Goal: Task Accomplishment & Management: Use online tool/utility

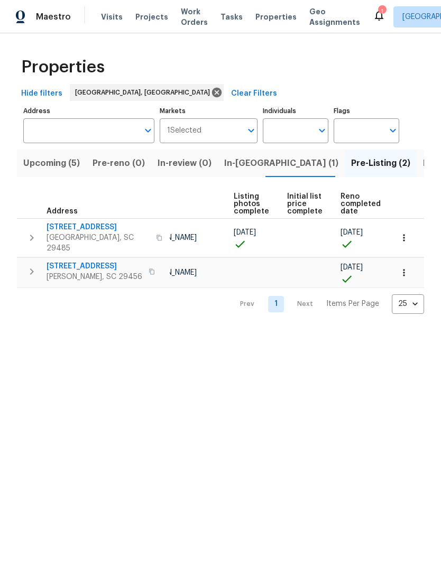
scroll to position [0, 70]
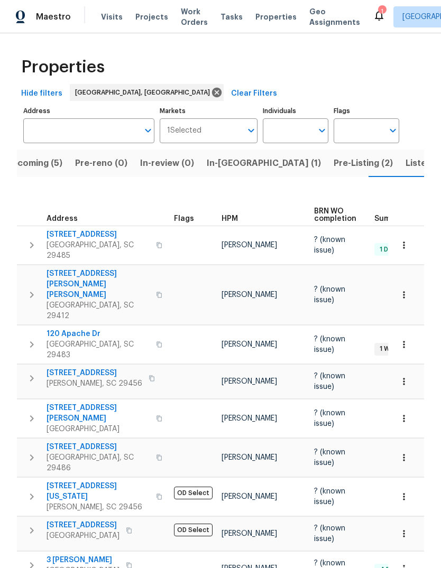
click at [406, 159] on span "Listed (6)" at bounding box center [426, 163] width 40 height 15
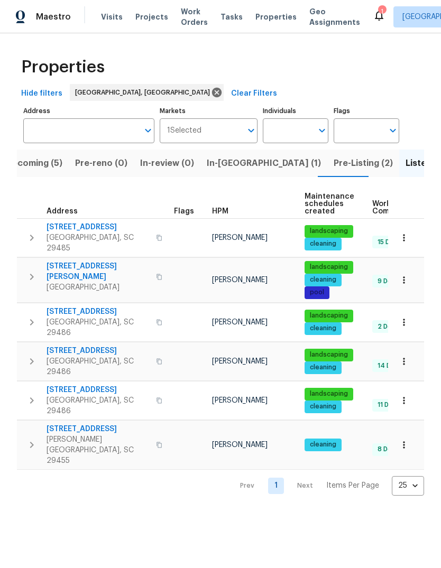
click at [22, 168] on span "Upcoming (5)" at bounding box center [34, 163] width 57 height 15
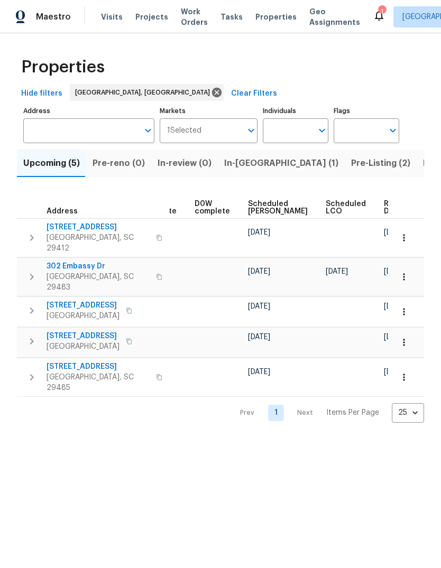
scroll to position [0, 276]
click at [385, 208] on span "Ready Date" at bounding box center [396, 207] width 23 height 15
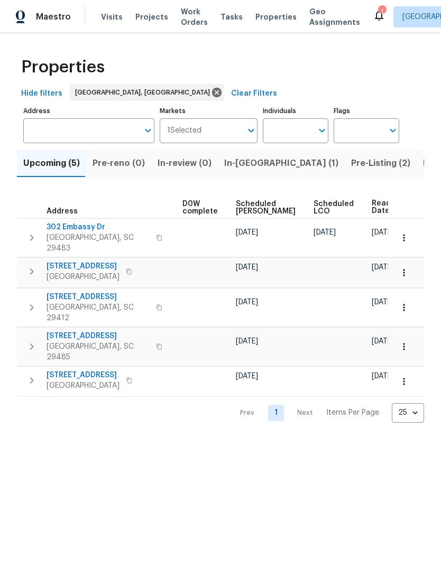
scroll to position [0, 289]
click at [345, 154] on button "Pre-Listing (2)" at bounding box center [381, 163] width 72 height 27
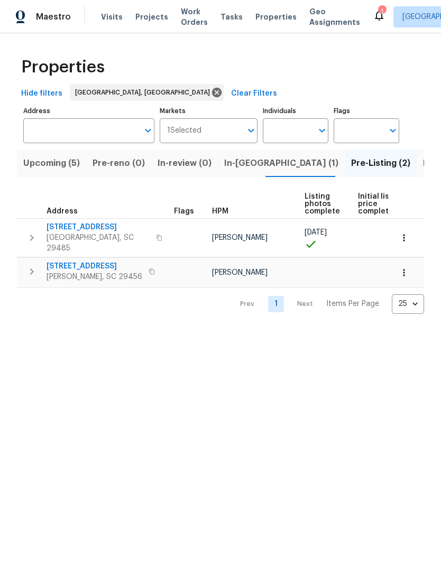
click at [77, 223] on span "[STREET_ADDRESS]" at bounding box center [98, 227] width 103 height 11
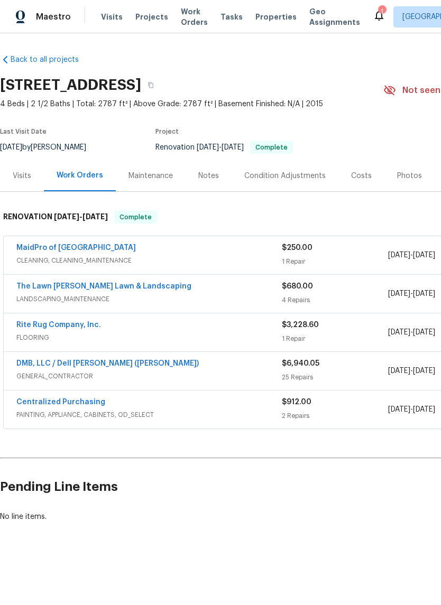
click at [76, 249] on link "MaidPro of [GEOGRAPHIC_DATA]" at bounding box center [76, 247] width 120 height 7
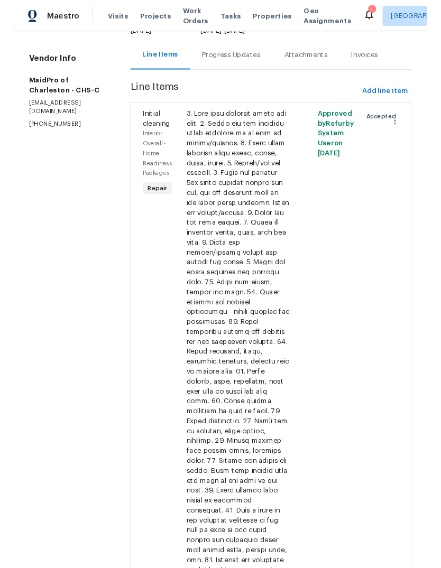
scroll to position [101, 0]
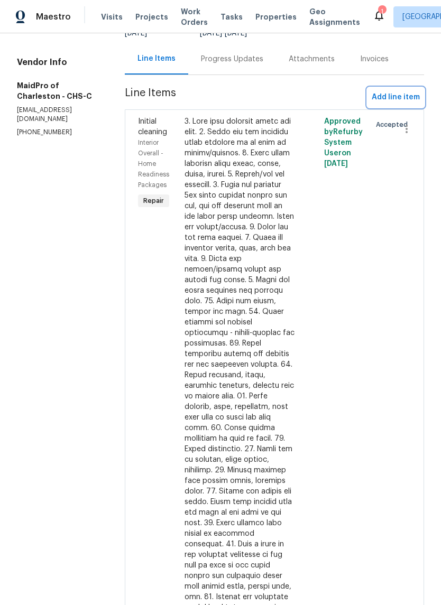
click at [401, 101] on span "Add line item" at bounding box center [396, 97] width 48 height 13
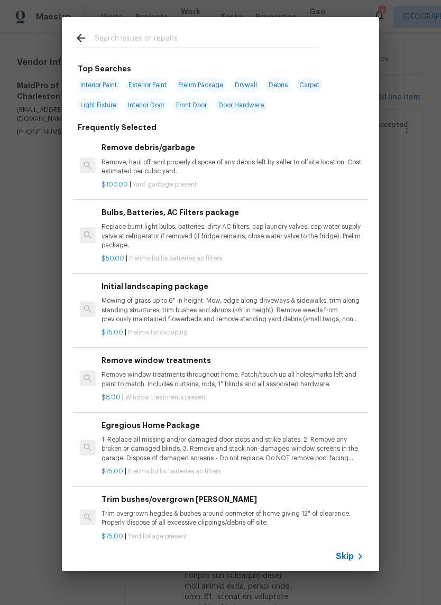
click at [248, 48] on input "text" at bounding box center [207, 40] width 224 height 16
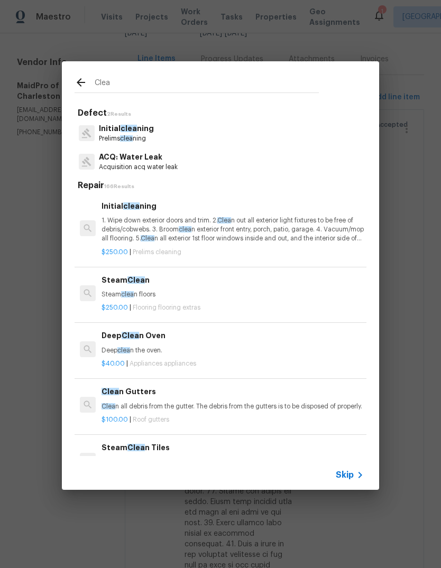
type input "Clean"
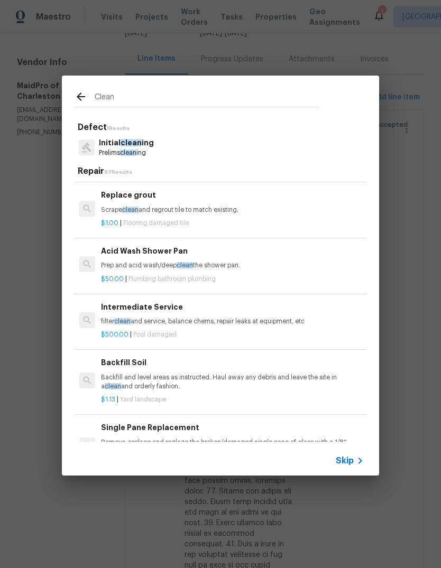
scroll to position [958, 1]
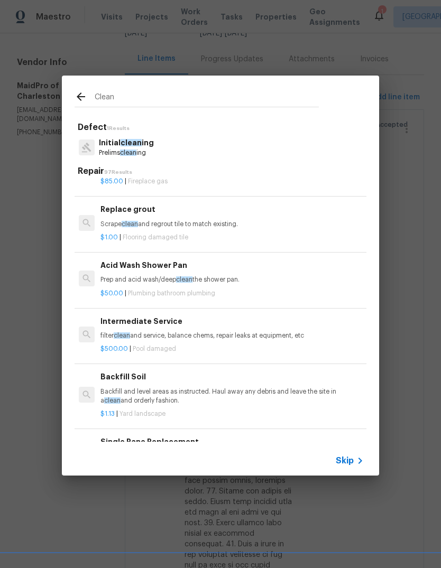
click at [228, 289] on div "$50.00 | Plumbing bathroom plumbing" at bounding box center [231, 291] width 262 height 13
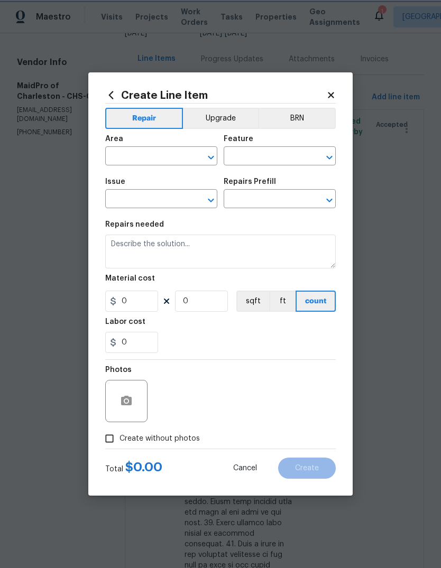
type input "Plumbing"
type input "Bathroom Plumbing"
type input "Acid Wash Shower Pan $50.00"
type textarea "Prep and acid wash/deep clean the shower pan."
type input "50"
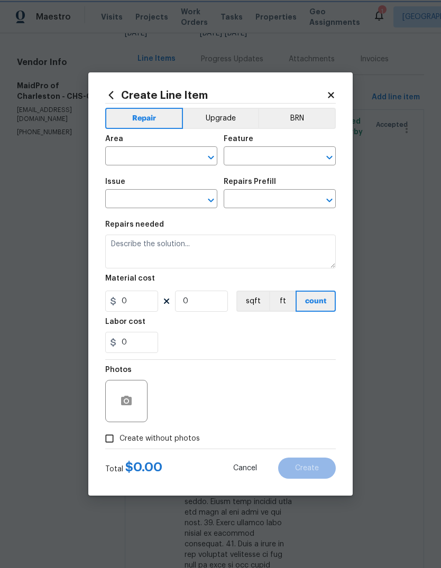
type input "1"
click at [134, 433] on label "Create without photos" at bounding box center [149, 439] width 100 height 20
click at [120, 433] on input "Create without photos" at bounding box center [109, 439] width 20 height 20
checkbox input "true"
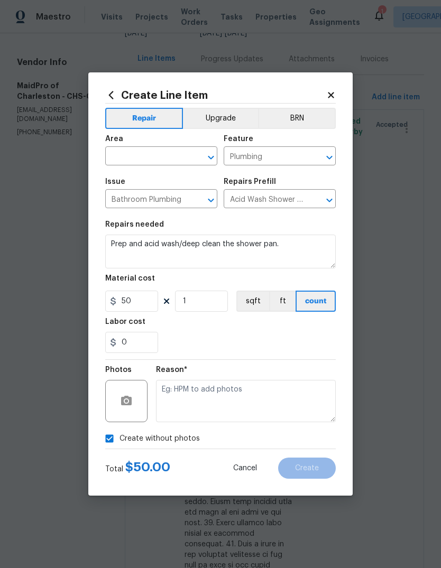
click at [163, 157] on input "text" at bounding box center [146, 157] width 82 height 16
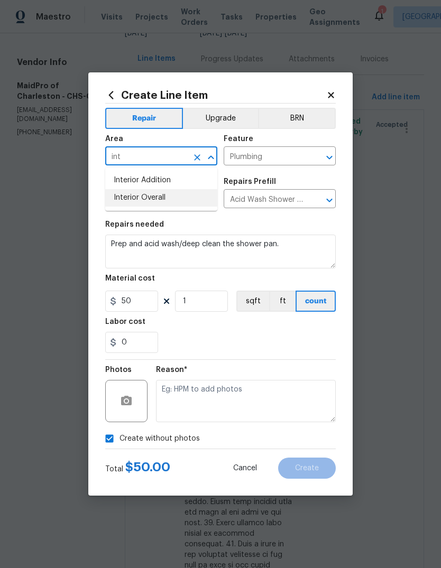
click at [180, 190] on li "Interior Overall" at bounding box center [161, 197] width 112 height 17
type input "Interior Overall"
click at [313, 343] on div "0" at bounding box center [220, 342] width 231 height 21
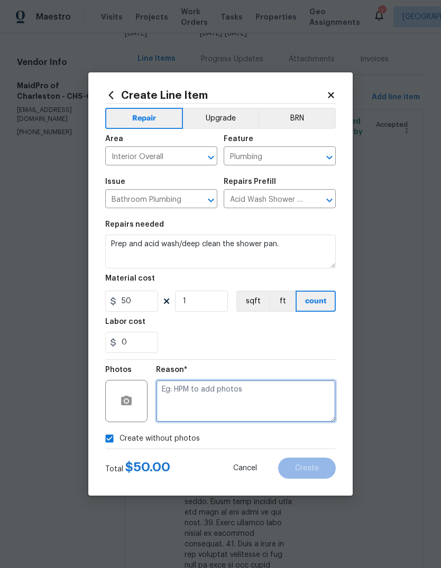
click at [240, 401] on textarea at bounding box center [246, 401] width 180 height 42
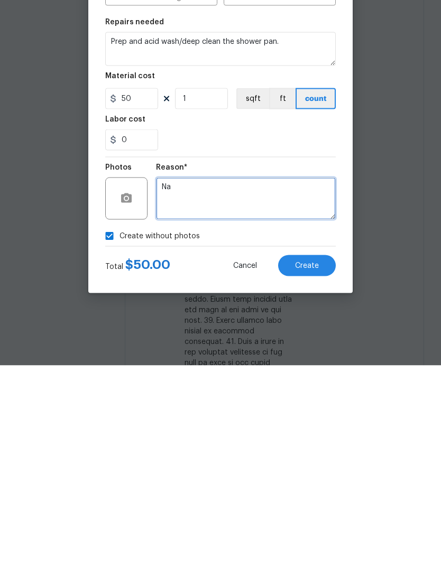
type textarea "Na"
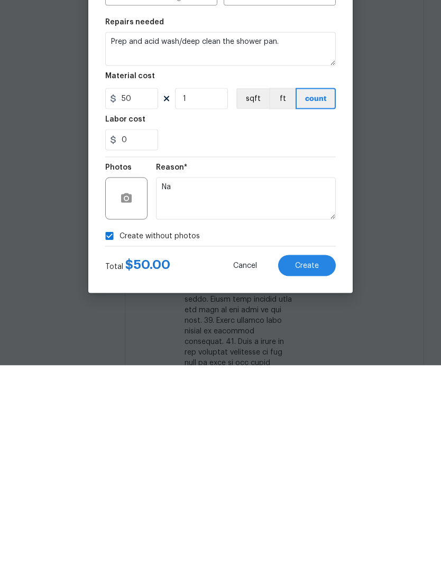
click at [309, 458] on button "Create" at bounding box center [307, 468] width 58 height 21
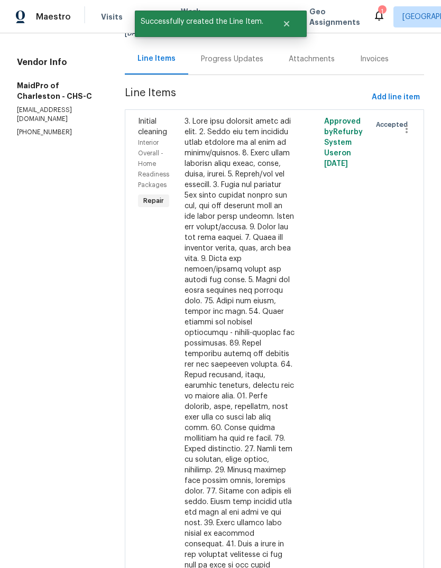
scroll to position [0, 0]
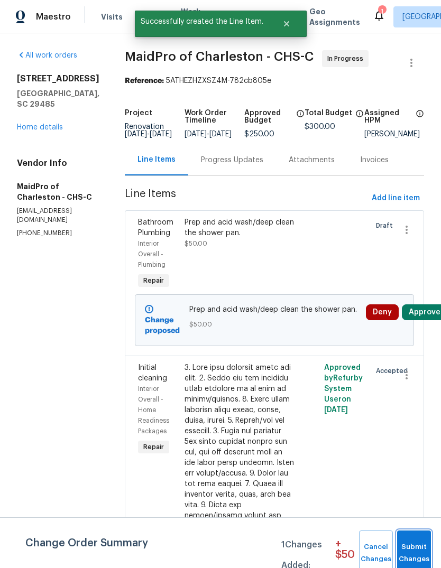
click at [423, 546] on span "Submit Changes" at bounding box center [413, 553] width 23 height 24
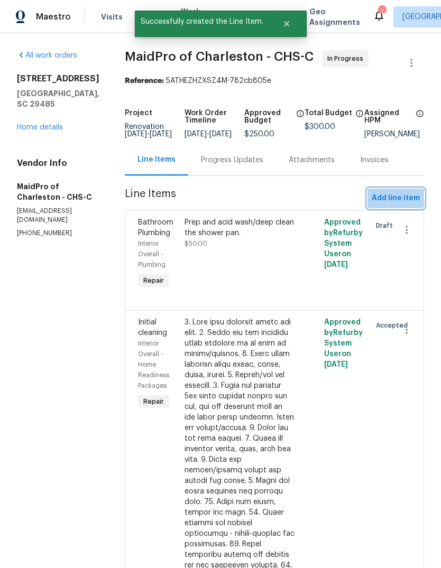
click at [406, 205] on span "Add line item" at bounding box center [396, 198] width 48 height 13
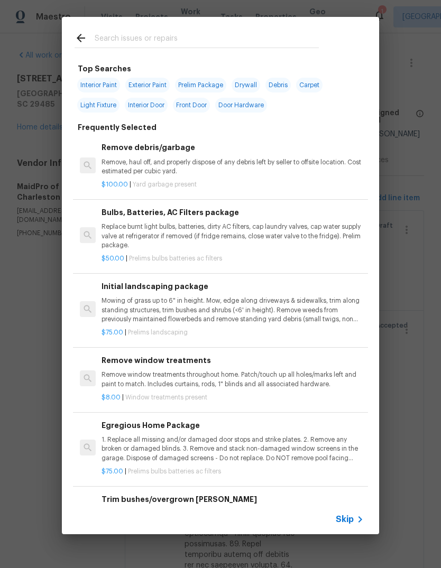
click at [229, 41] on input "text" at bounding box center [207, 40] width 224 height 16
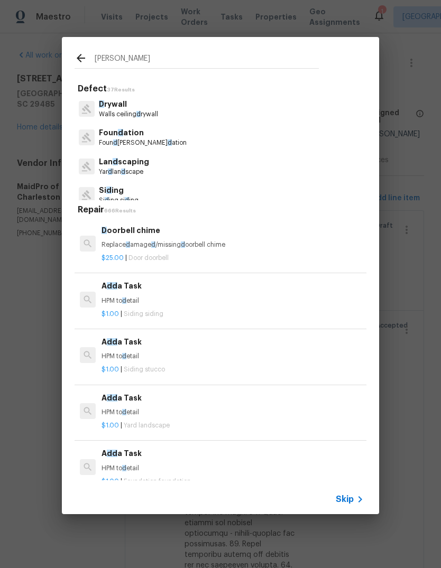
type input "Deep"
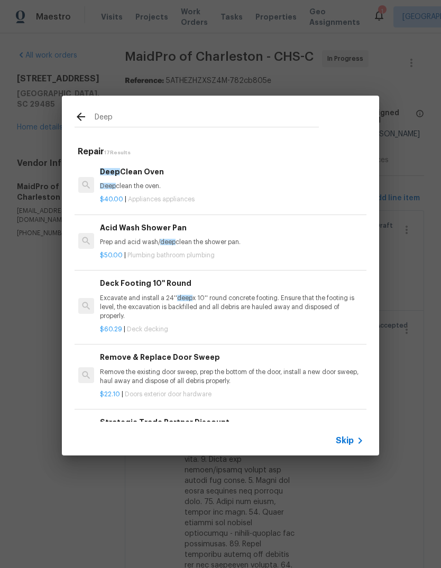
scroll to position [0, 2]
click at [210, 191] on div "$40.00 | Appliances appliances" at bounding box center [231, 197] width 262 height 13
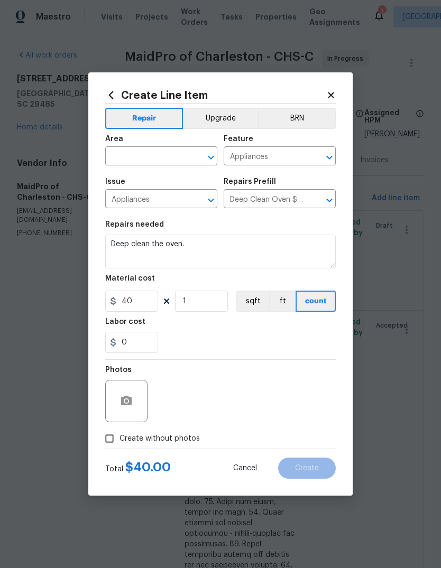
click at [137, 151] on input "text" at bounding box center [146, 157] width 82 height 16
click at [198, 182] on li "Kitchen" at bounding box center [161, 180] width 112 height 17
type input "Kitchen"
click at [291, 347] on div "0" at bounding box center [220, 342] width 231 height 21
click at [96, 442] on div "Create Line Item Repair Upgrade BRN Area Kitchen ​ Feature Appliances ​ Issue A…" at bounding box center [220, 284] width 264 height 424
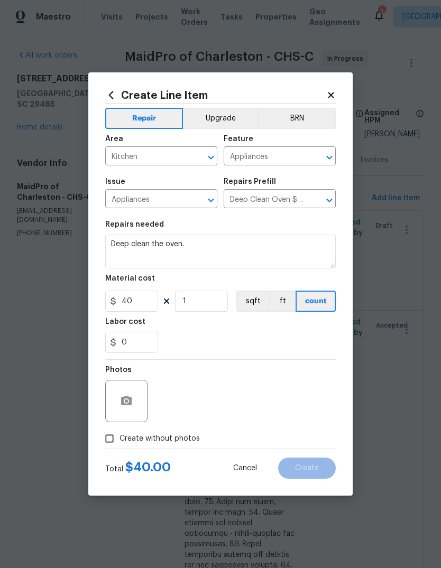
click at [108, 443] on input "Create without photos" at bounding box center [109, 439] width 20 height 20
checkbox input "true"
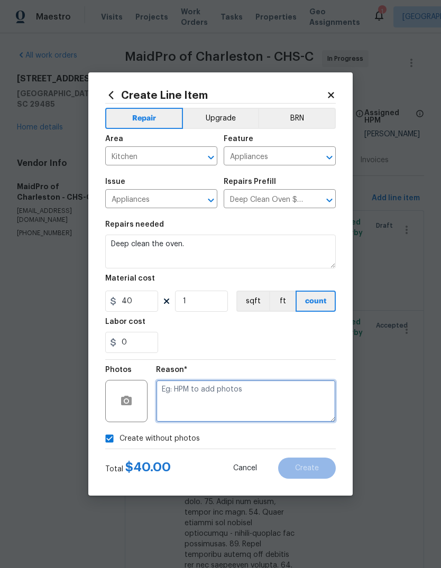
click at [269, 398] on textarea at bounding box center [246, 401] width 180 height 42
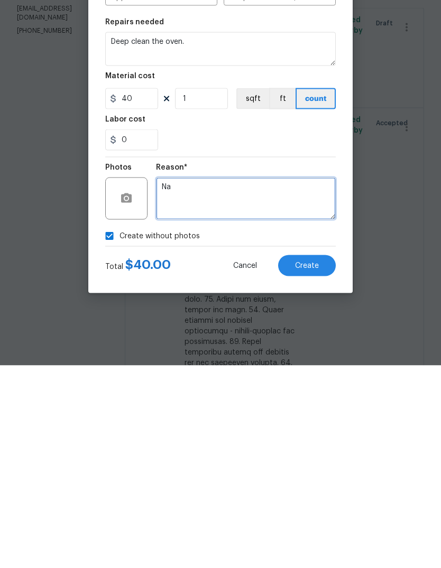
type textarea "Na"
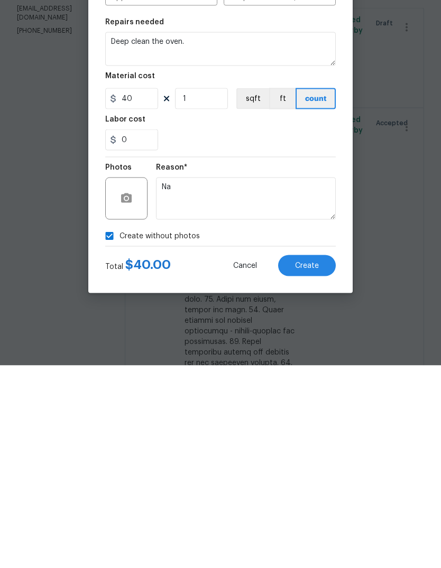
click at [317, 458] on button "Create" at bounding box center [307, 468] width 58 height 21
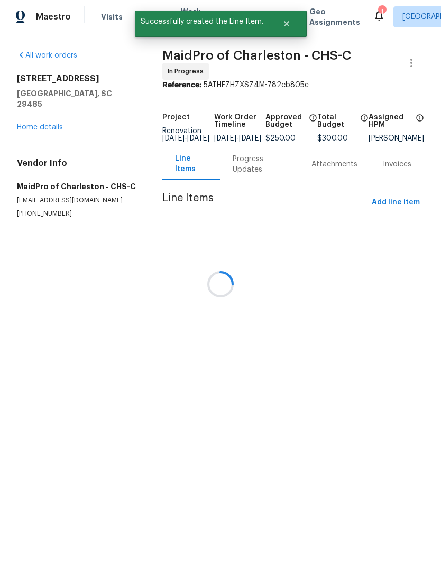
scroll to position [0, 0]
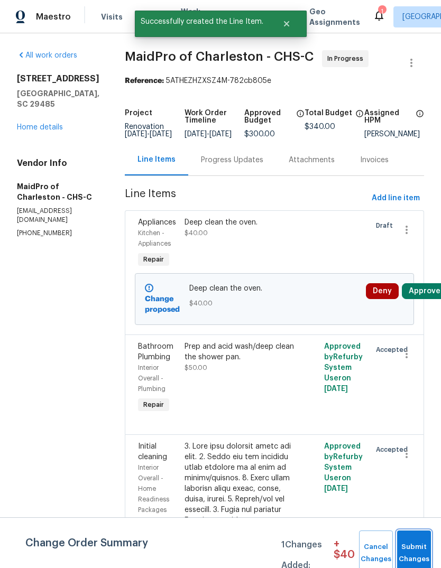
click at [422, 553] on span "Submit Changes" at bounding box center [413, 553] width 23 height 24
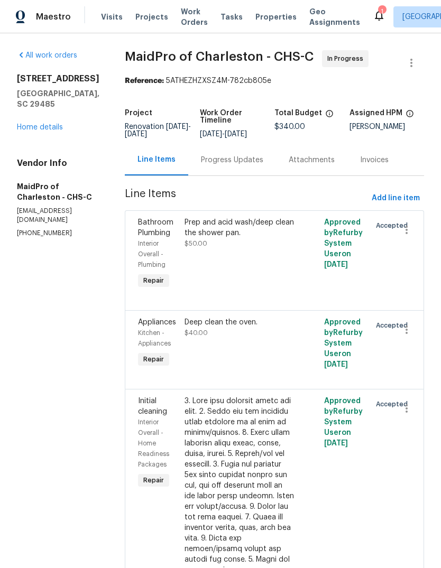
click at [270, 31] on div "Maestro Visits Projects Work Orders Tasks Properties Geo Assignments 1 [GEOGRAP…" at bounding box center [220, 16] width 441 height 33
click at [273, 22] on span "Properties" at bounding box center [275, 17] width 41 height 11
